Goal: Transaction & Acquisition: Purchase product/service

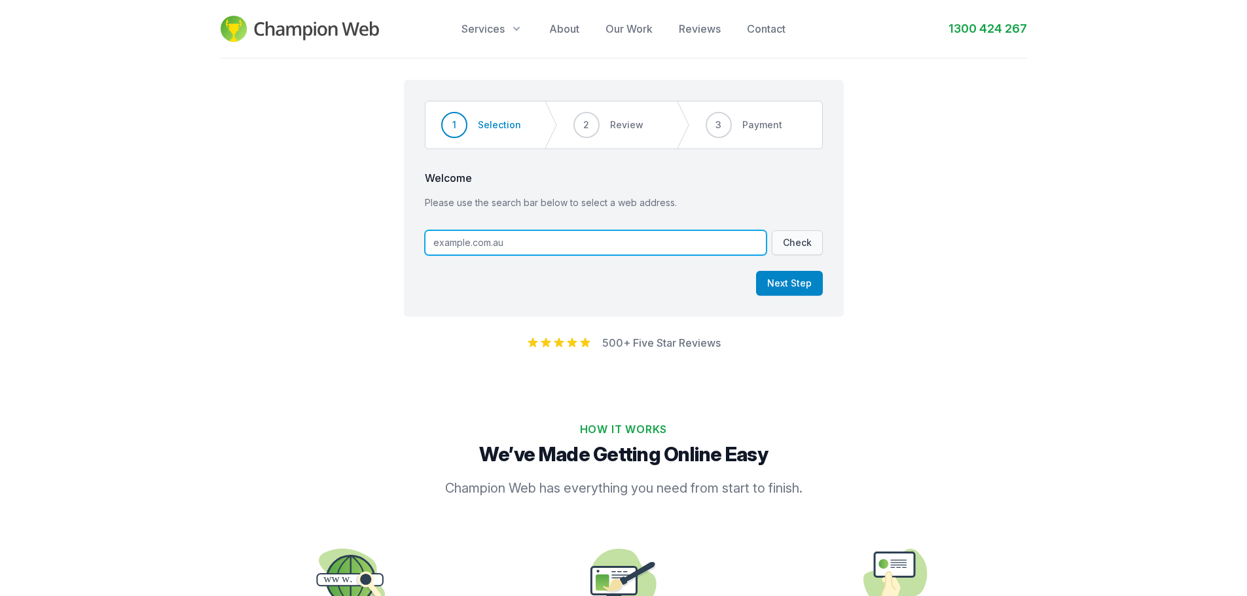
click at [585, 244] on input "text" at bounding box center [596, 242] width 342 height 25
type input "[DOMAIN_NAME]"
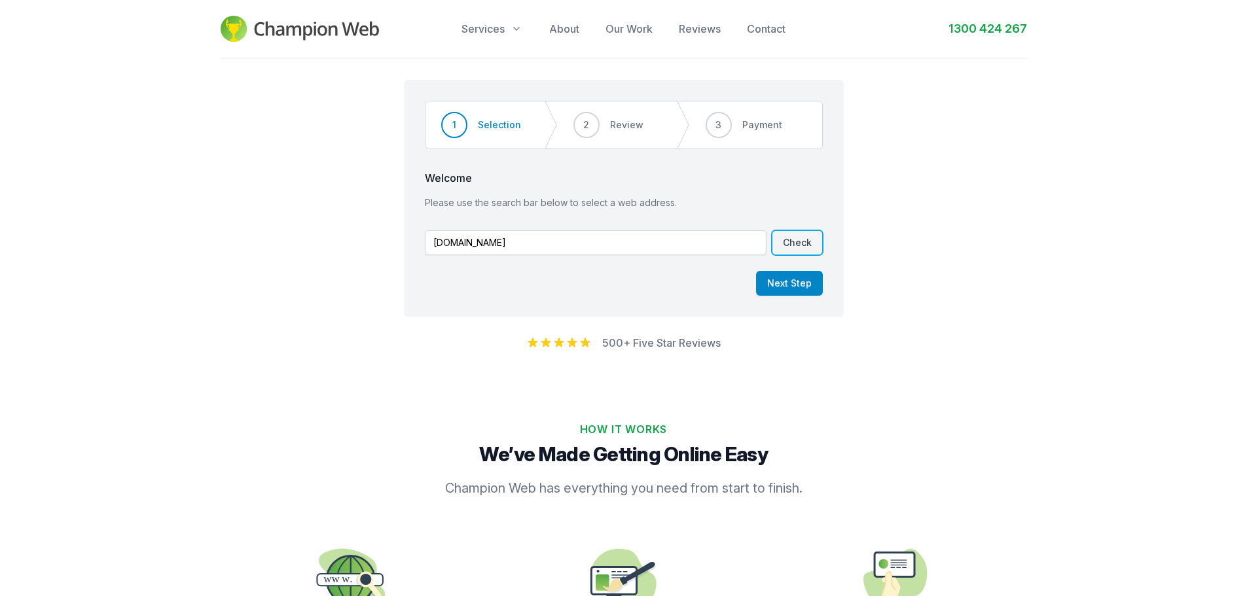
click at [801, 247] on button "Check" at bounding box center [797, 242] width 51 height 25
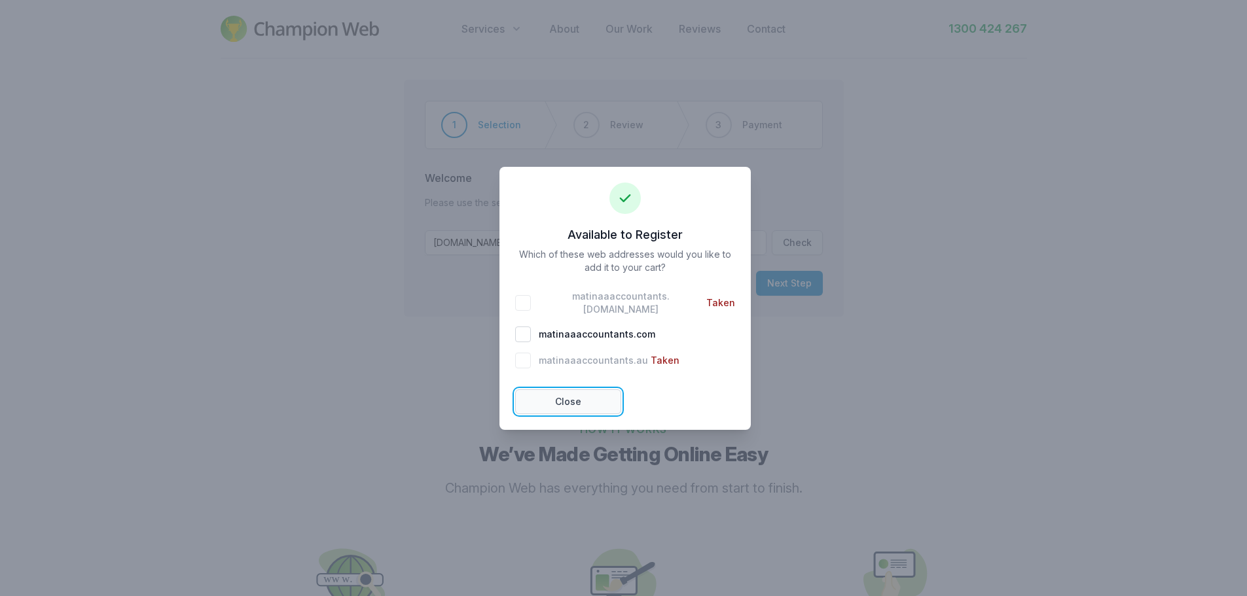
click at [590, 394] on button "Close" at bounding box center [568, 402] width 106 height 25
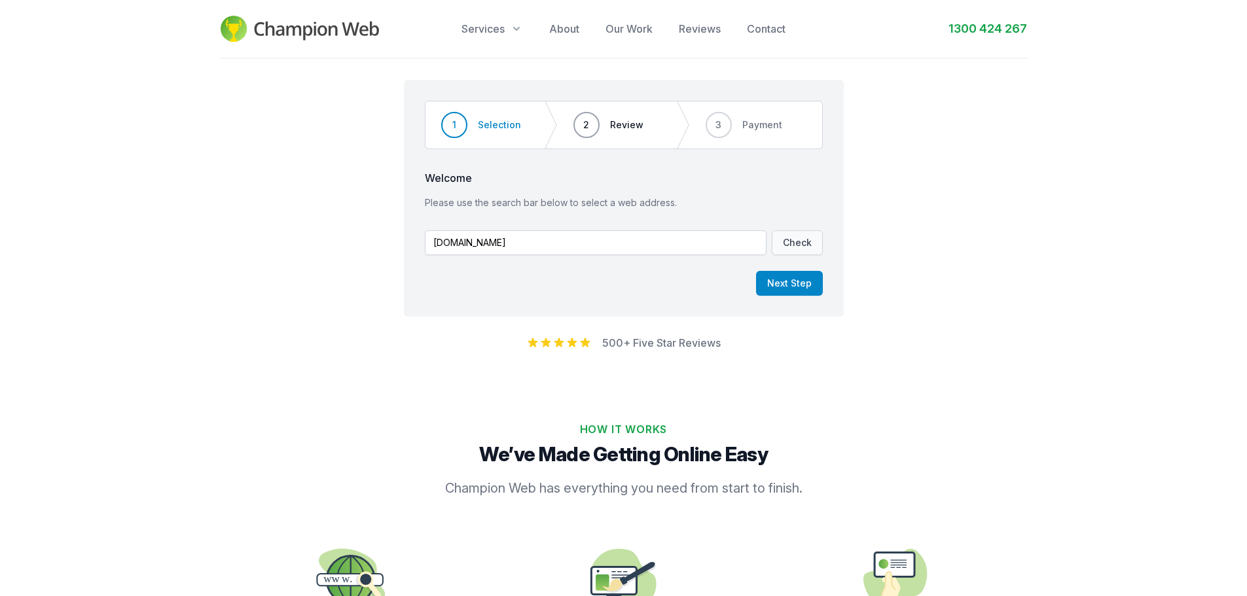
click at [606, 123] on span "2 Review" at bounding box center [608, 124] width 101 height 47
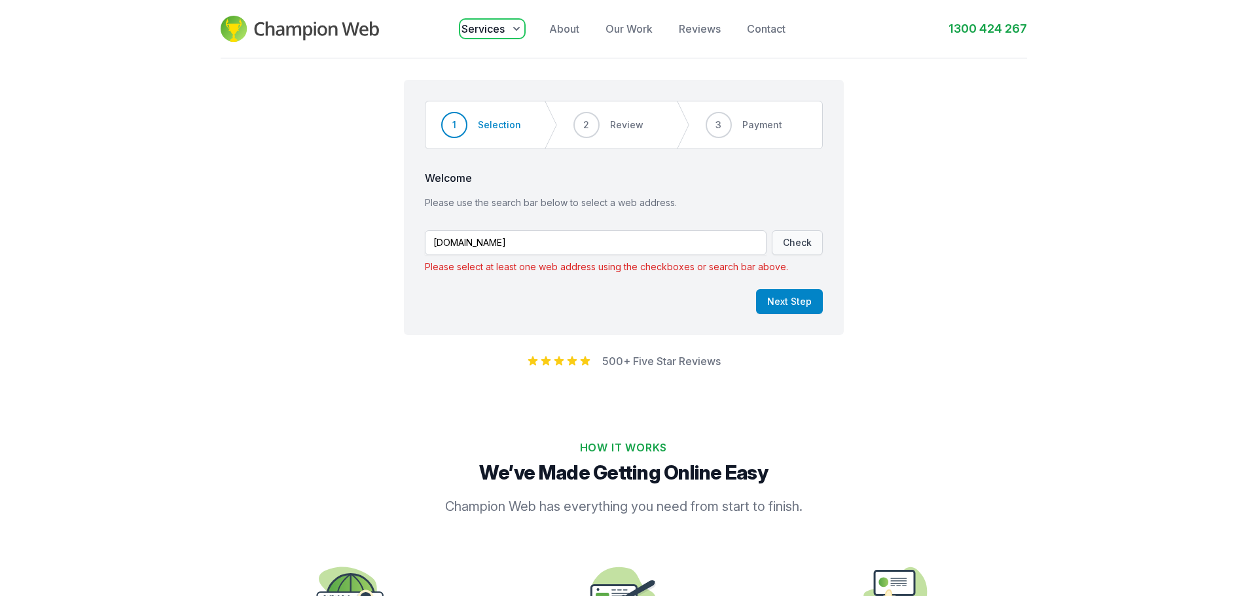
click at [508, 33] on button "Services" at bounding box center [493, 29] width 62 height 16
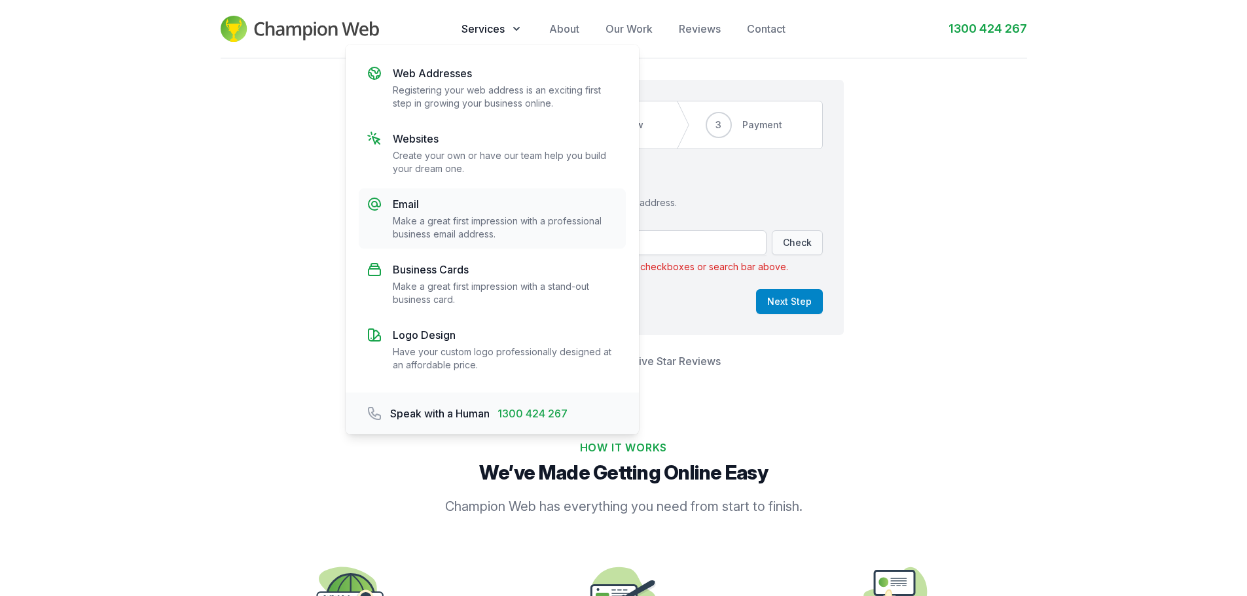
click at [454, 228] on p "Make a great first impression with a professional business email address." at bounding box center [505, 228] width 225 height 26
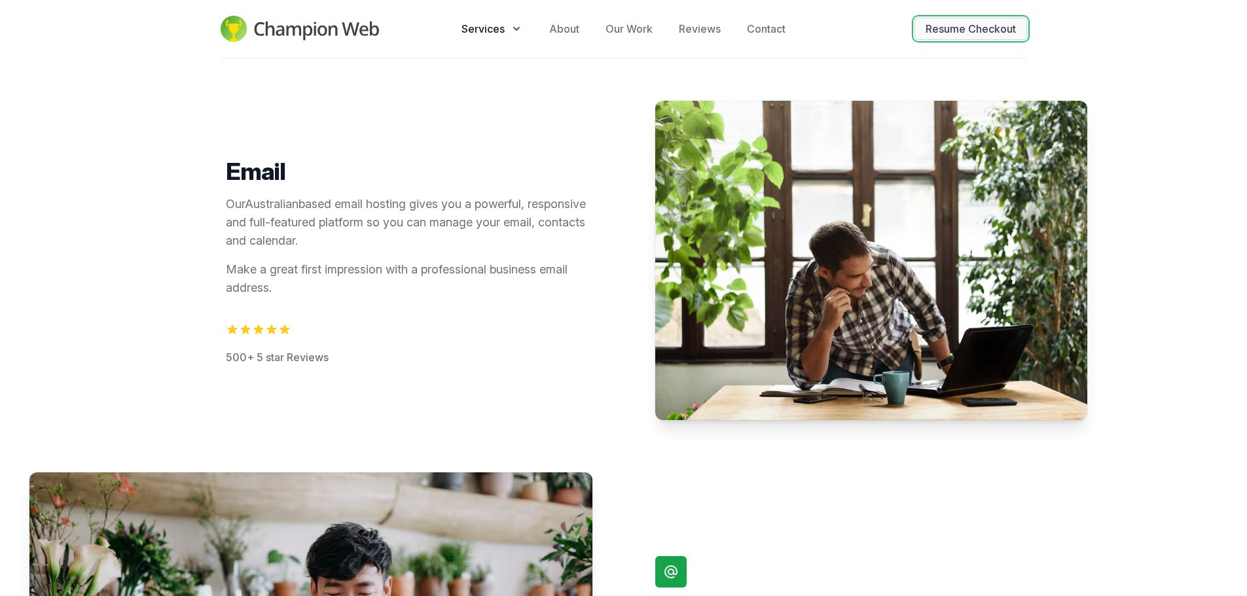
click at [972, 37] on button "Resume Checkout" at bounding box center [971, 29] width 113 height 22
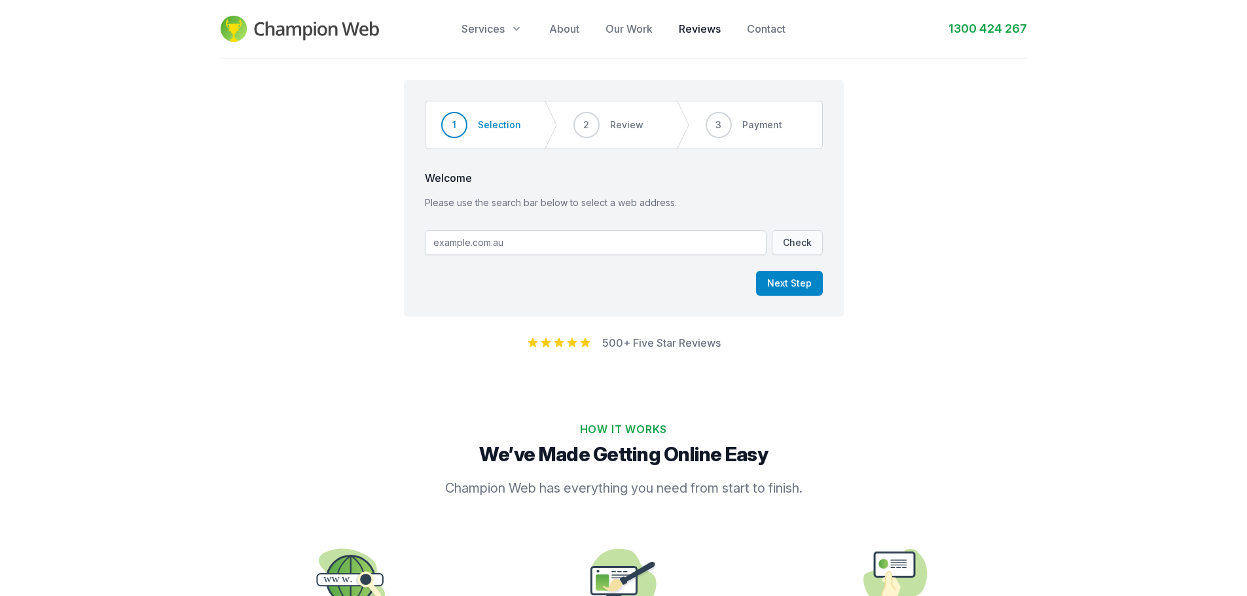
click at [693, 31] on link "Reviews" at bounding box center [700, 29] width 42 height 16
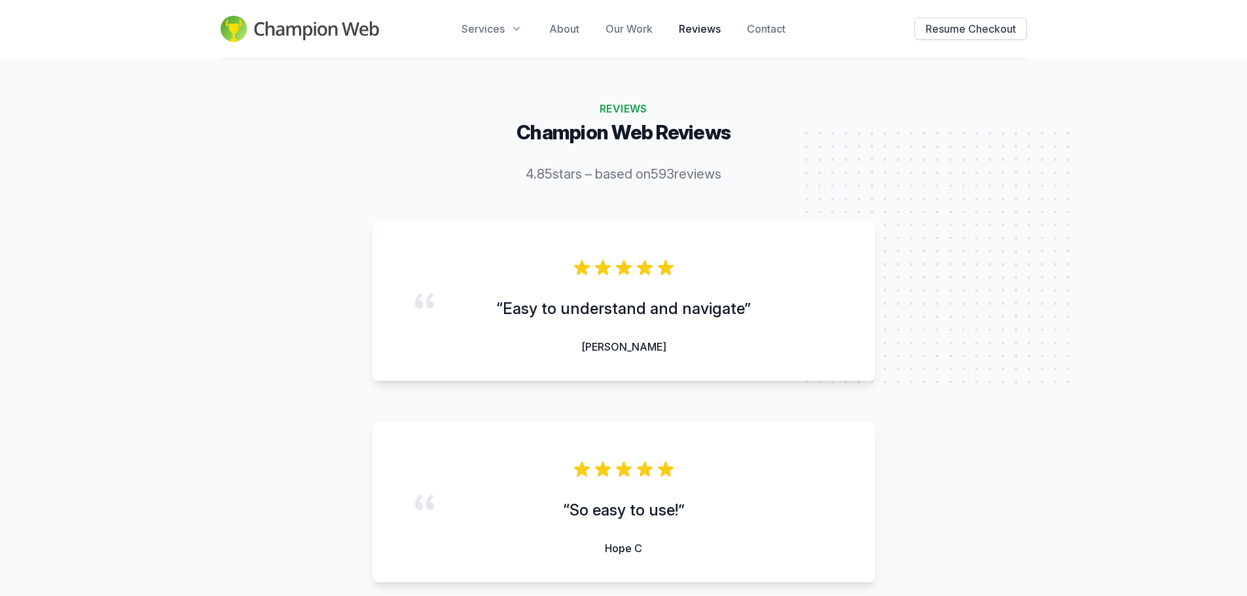
click at [311, 31] on img at bounding box center [300, 29] width 159 height 26
